Goal: Information Seeking & Learning: Learn about a topic

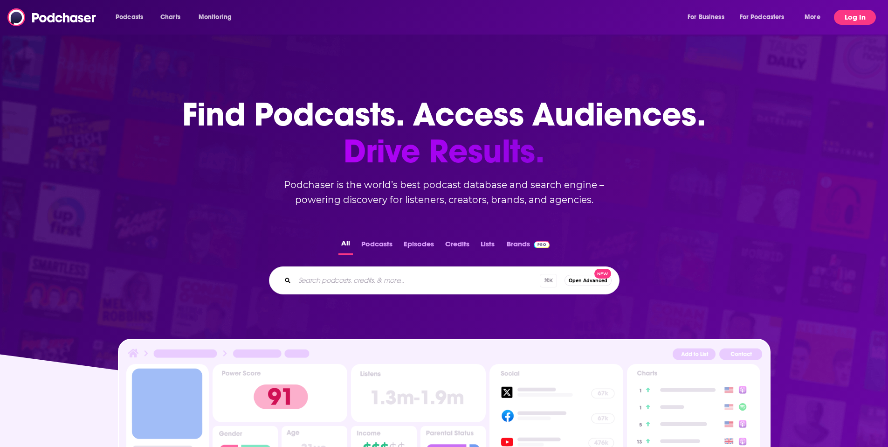
click at [854, 12] on button "Log In" at bounding box center [855, 17] width 42 height 15
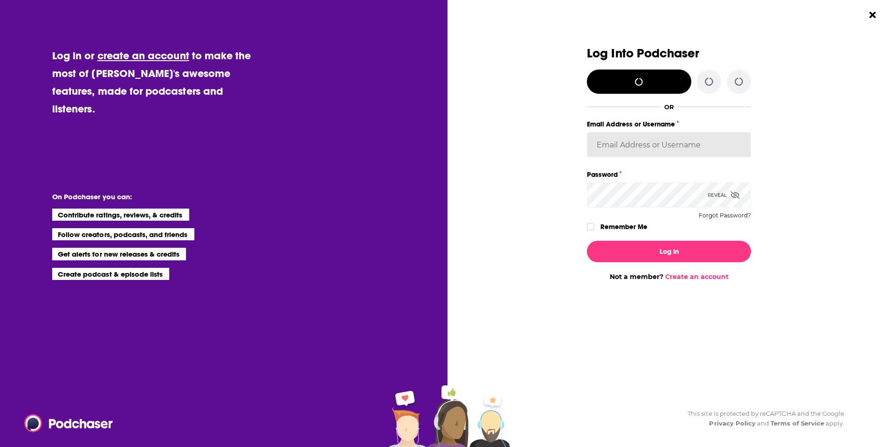
type input "brenda_epic"
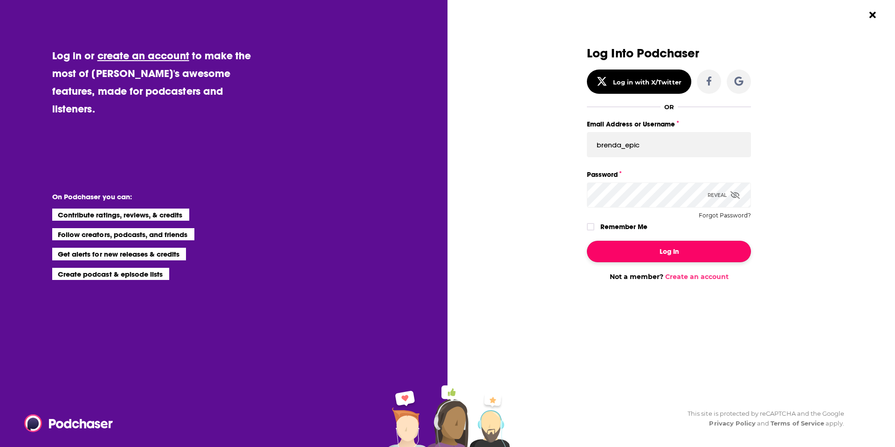
click at [666, 258] on button "Log In" at bounding box center [669, 251] width 164 height 21
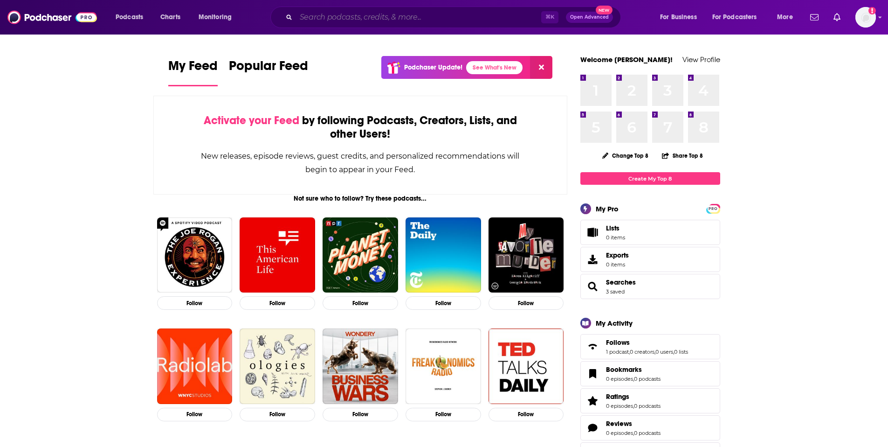
click at [317, 11] on input "Search podcasts, credits, & more..." at bounding box center [418, 17] width 245 height 15
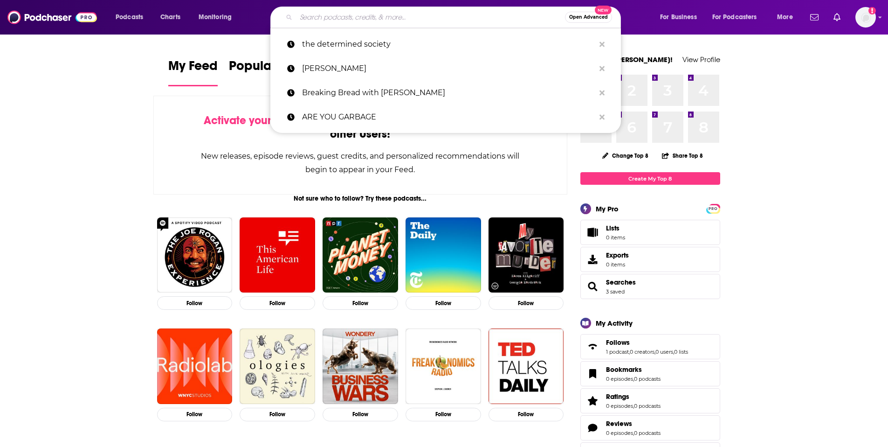
paste input "The [PERSON_NAME] Show"
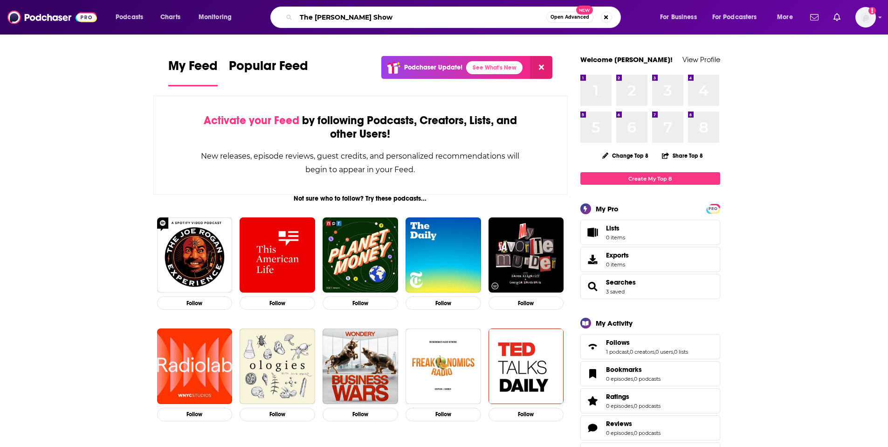
type input "The [PERSON_NAME] Show"
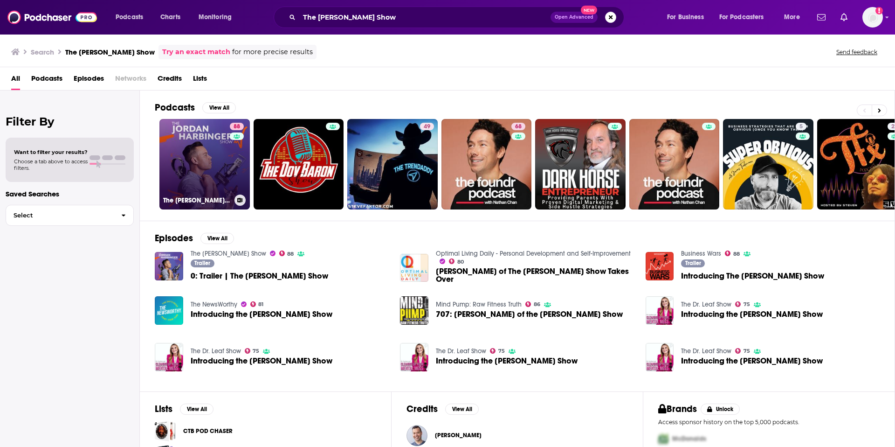
click at [211, 166] on link "88 The [PERSON_NAME] Show" at bounding box center [205, 164] width 90 height 90
click at [203, 153] on link "88 The [PERSON_NAME] Show" at bounding box center [205, 164] width 90 height 90
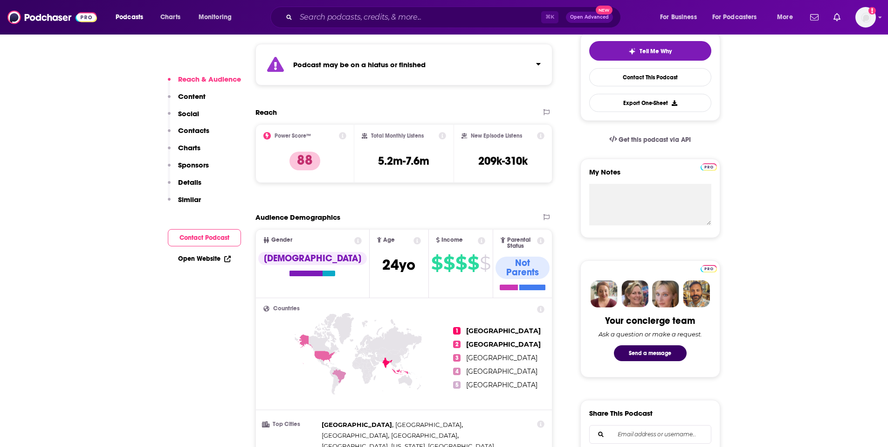
scroll to position [218, 0]
